Goal: Contribute content: Contribute content

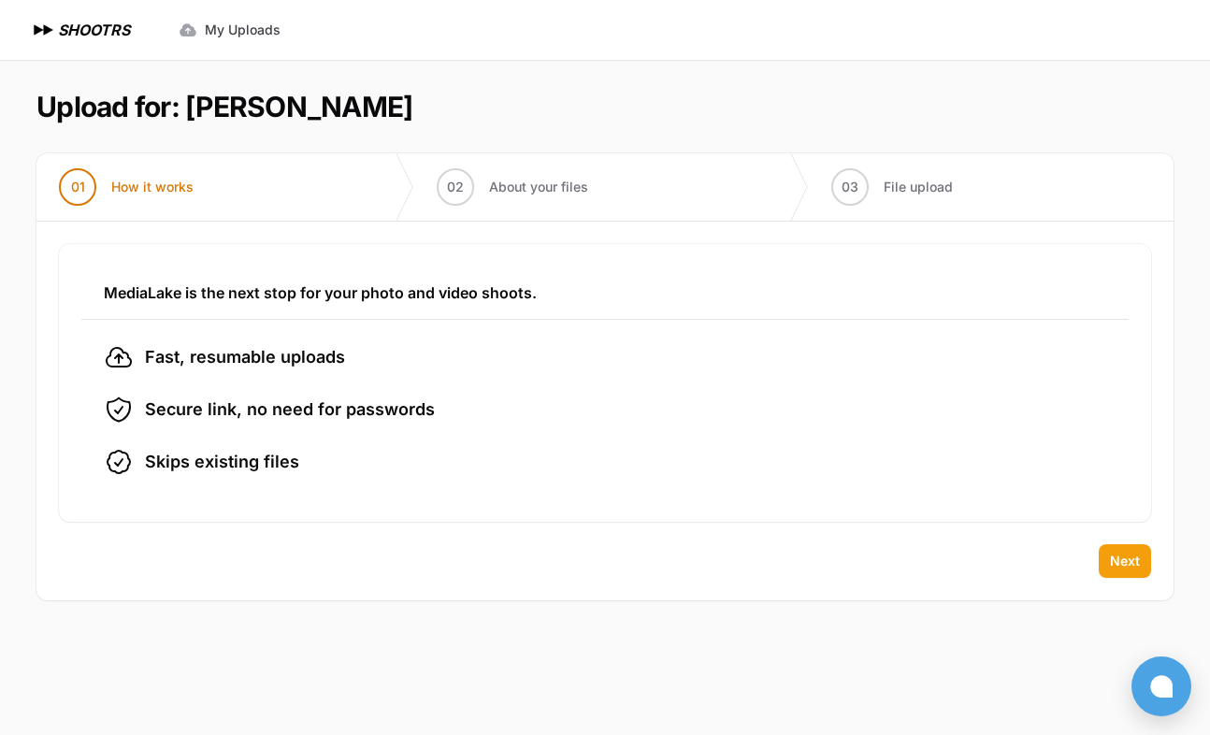
click at [1110, 552] on span "Next" at bounding box center [1125, 561] width 30 height 19
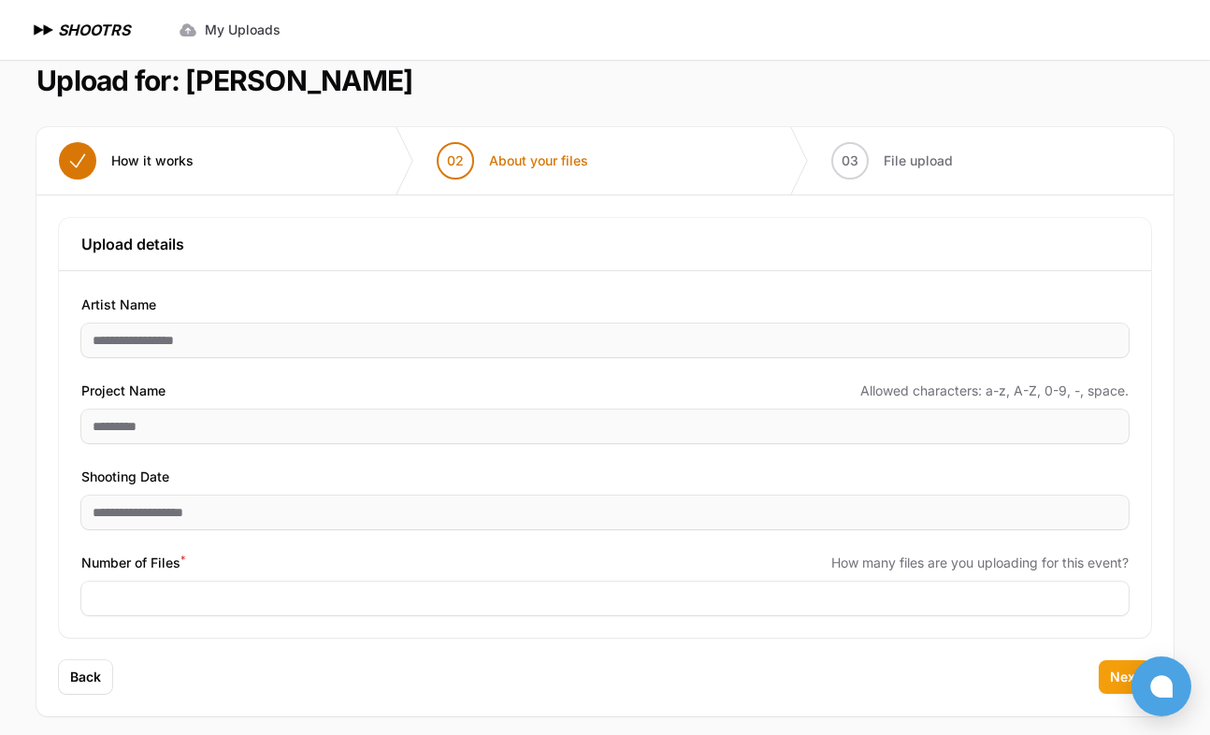
scroll to position [37, 0]
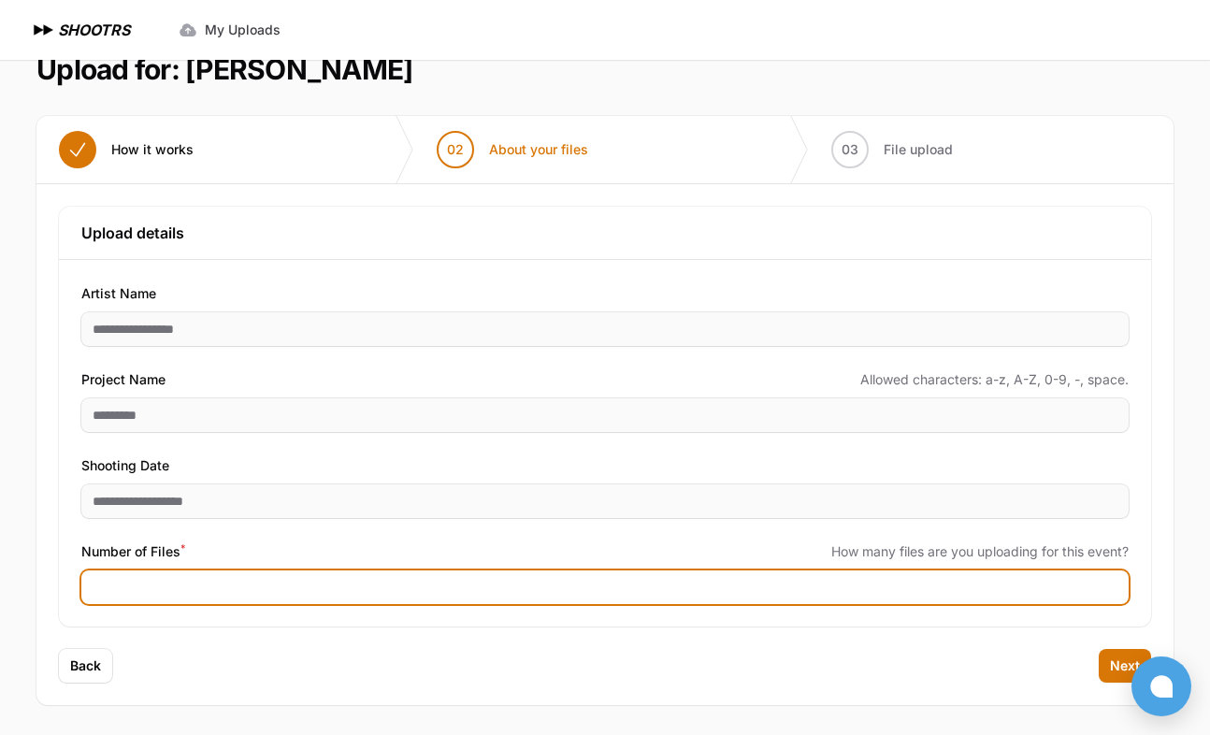
click at [224, 581] on input "Number of Files *" at bounding box center [604, 587] width 1047 height 34
type input "****"
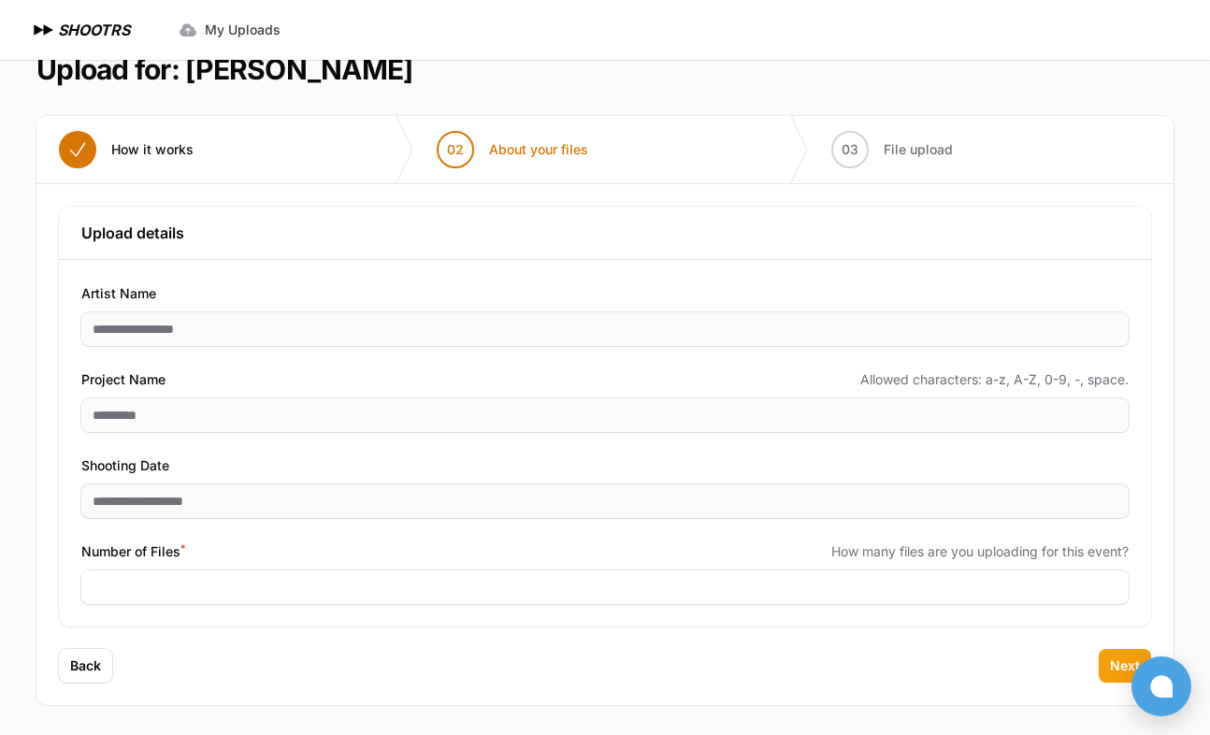
click at [1117, 661] on span "Next" at bounding box center [1125, 665] width 30 height 19
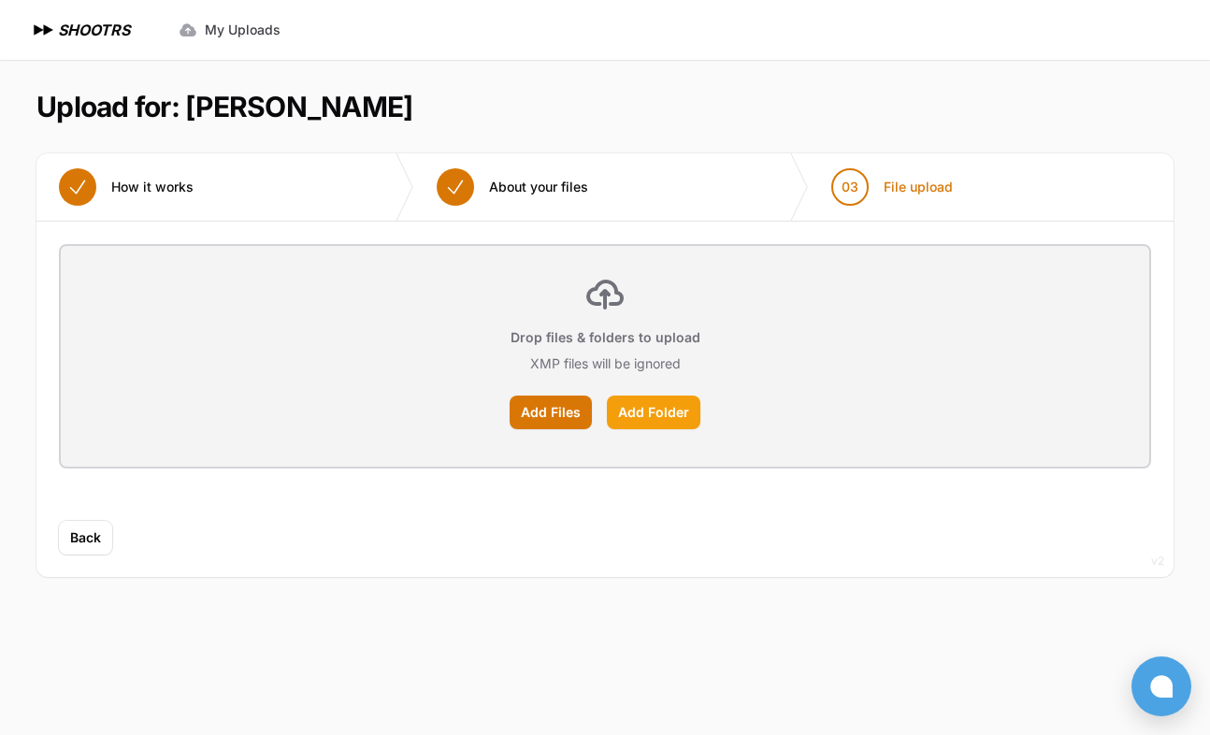
click at [646, 403] on label "Add Folder" at bounding box center [653, 412] width 93 height 34
click at [0, 0] on input "Add Folder" at bounding box center [0, 0] width 0 height 0
